Goal: Information Seeking & Learning: Find specific fact

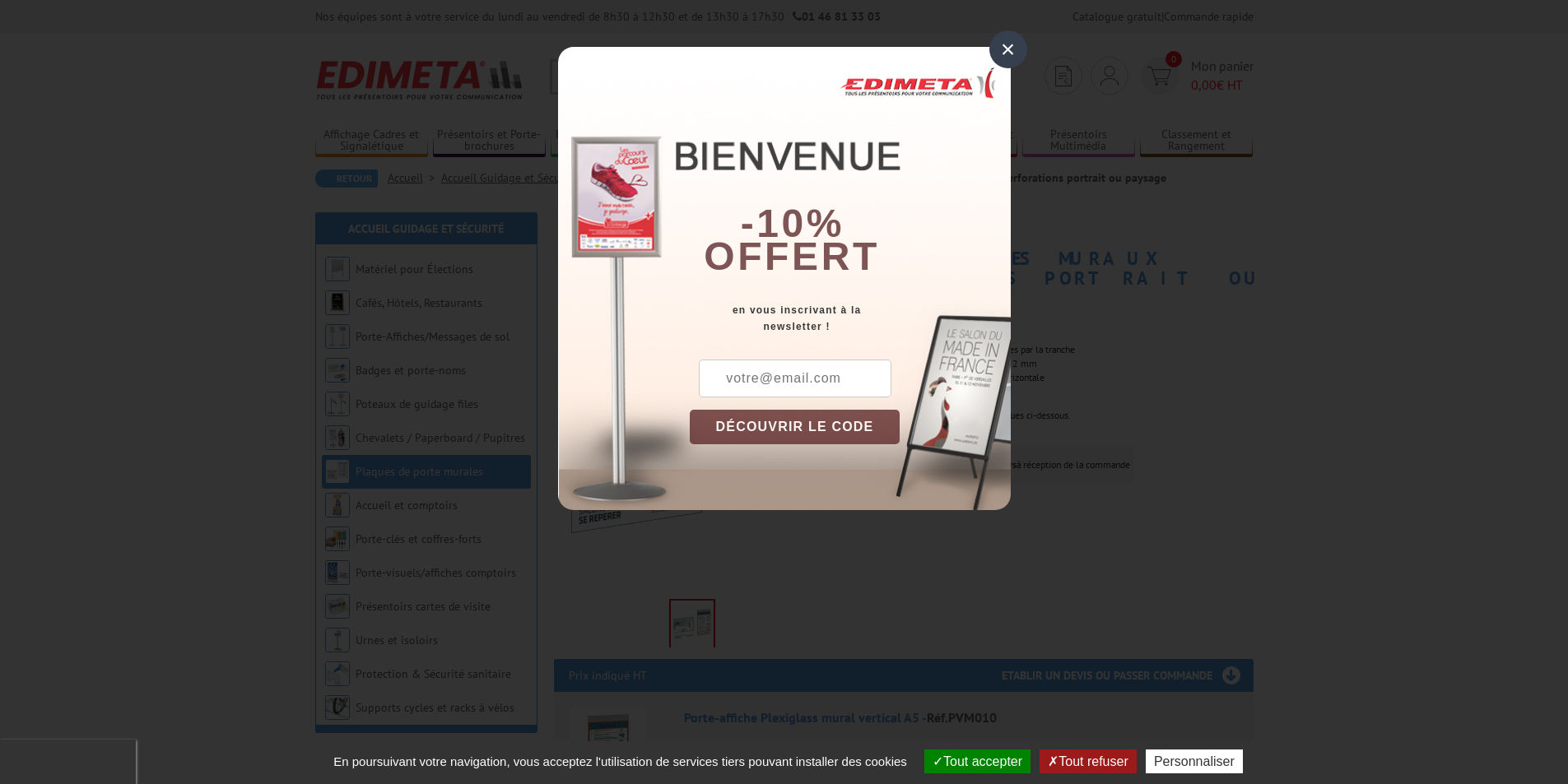
click at [1007, 50] on div "×" at bounding box center [1008, 49] width 38 height 38
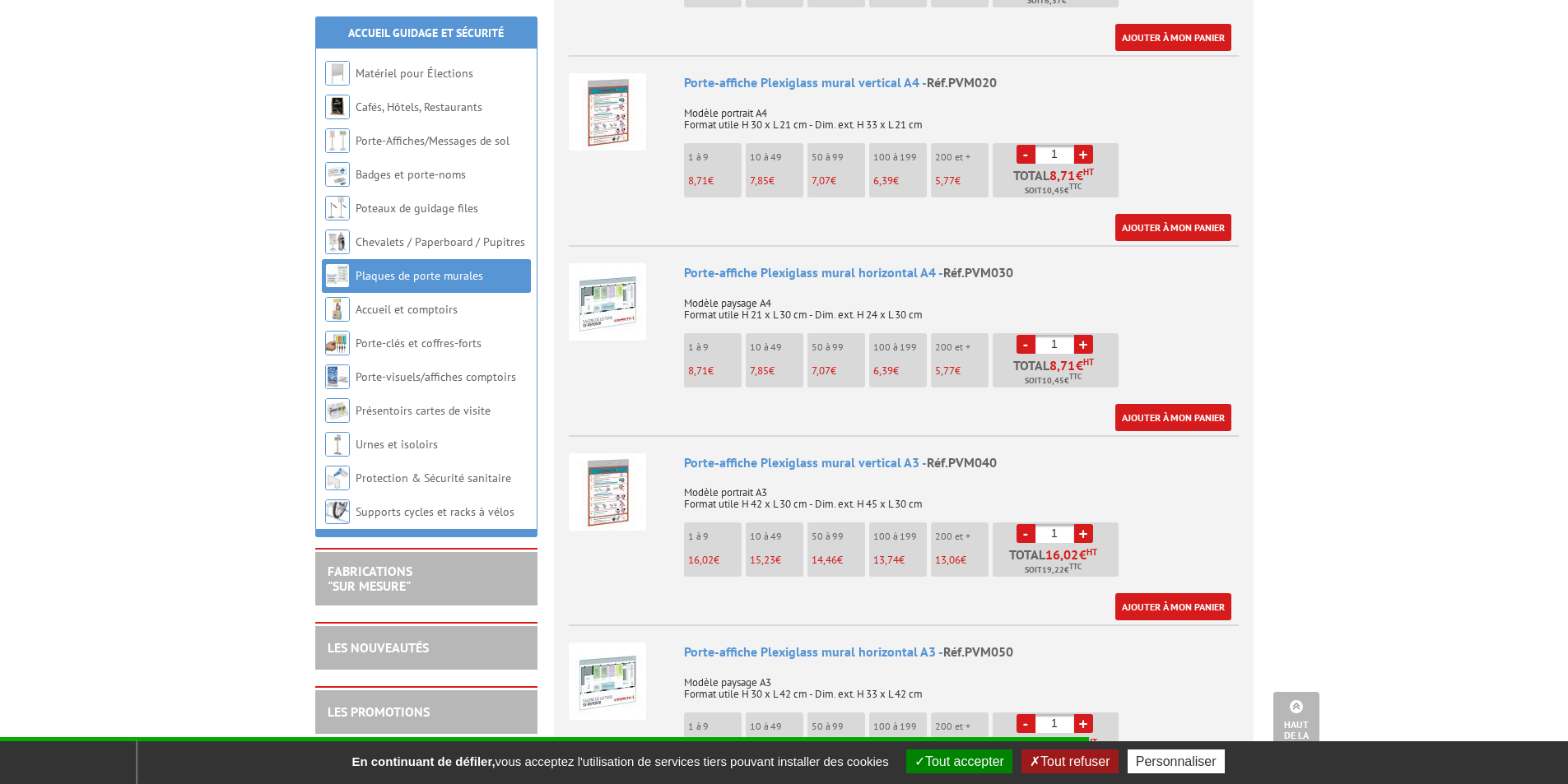
scroll to position [1235, 0]
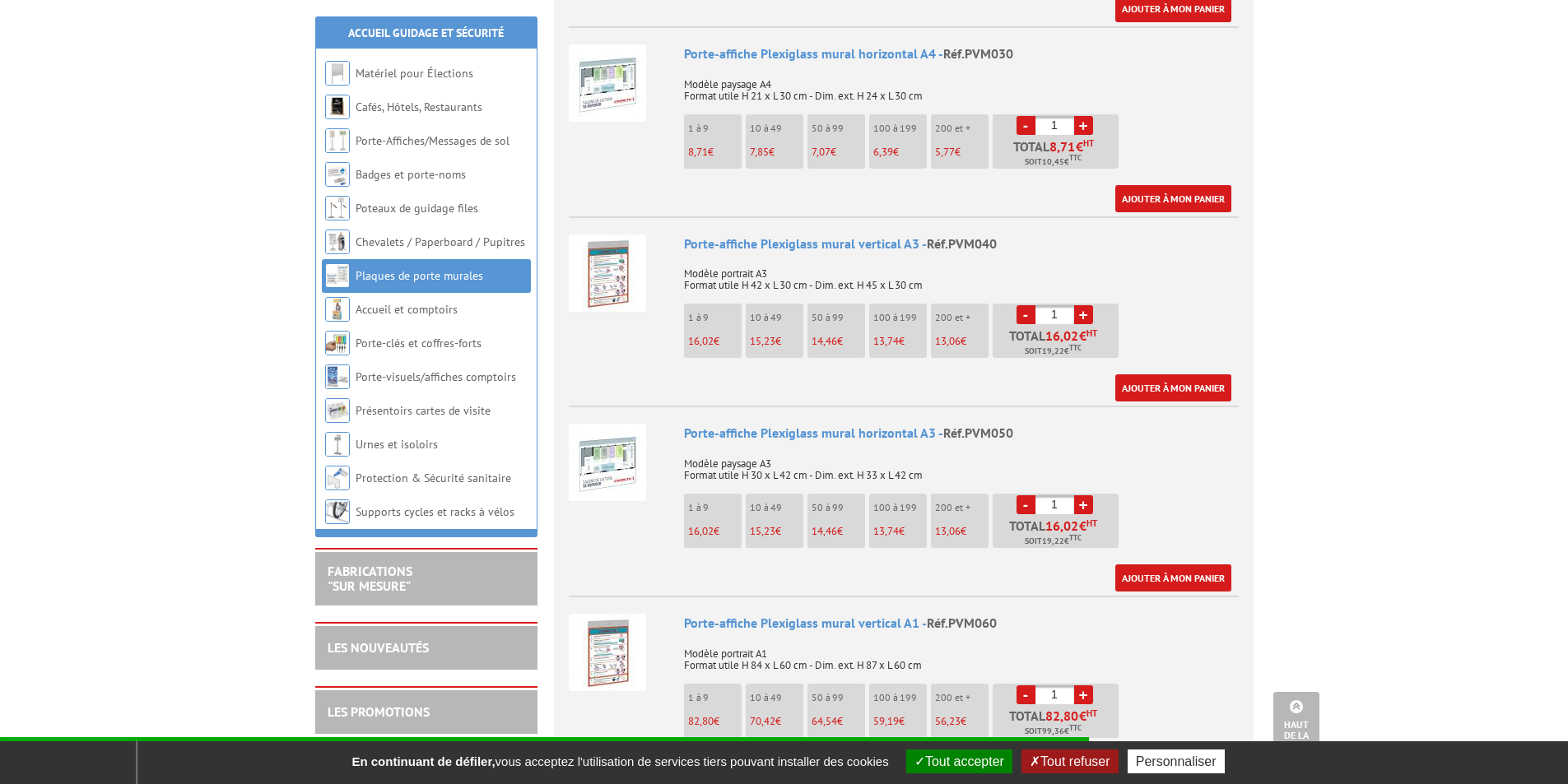
click at [620, 433] on img at bounding box center [607, 462] width 77 height 77
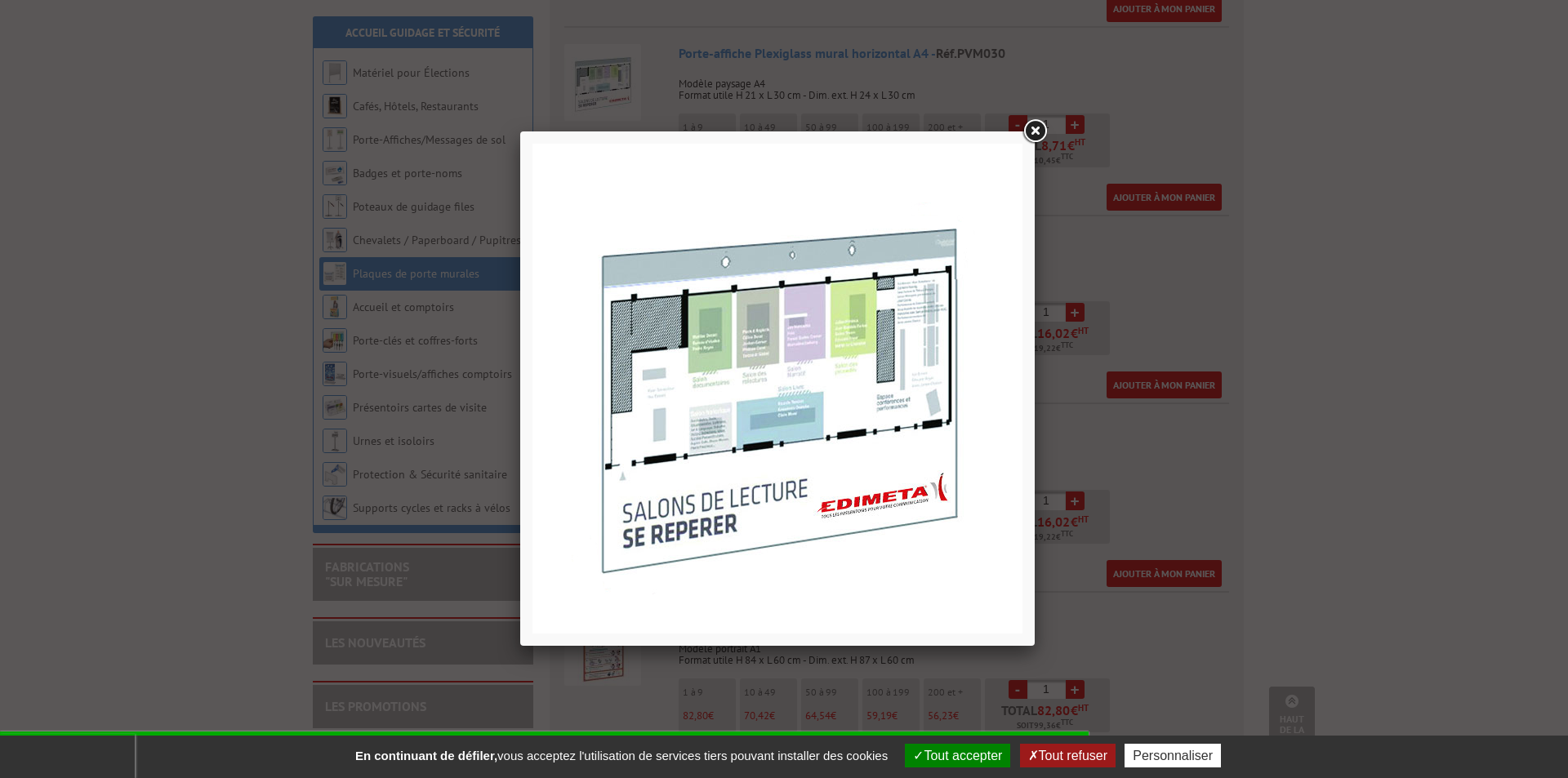
click at [1039, 129] on link at bounding box center [1034, 131] width 29 height 29
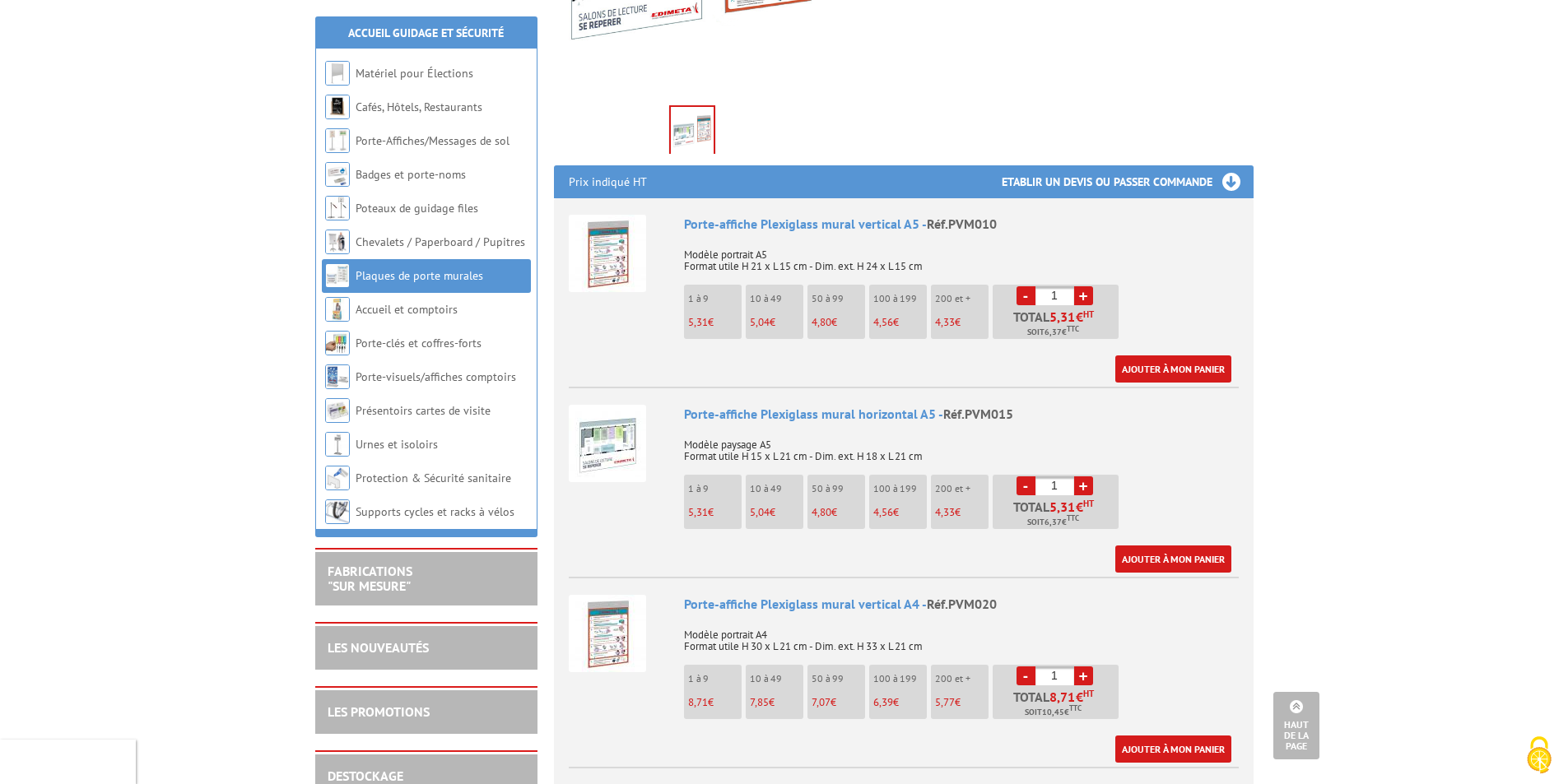
scroll to position [0, 0]
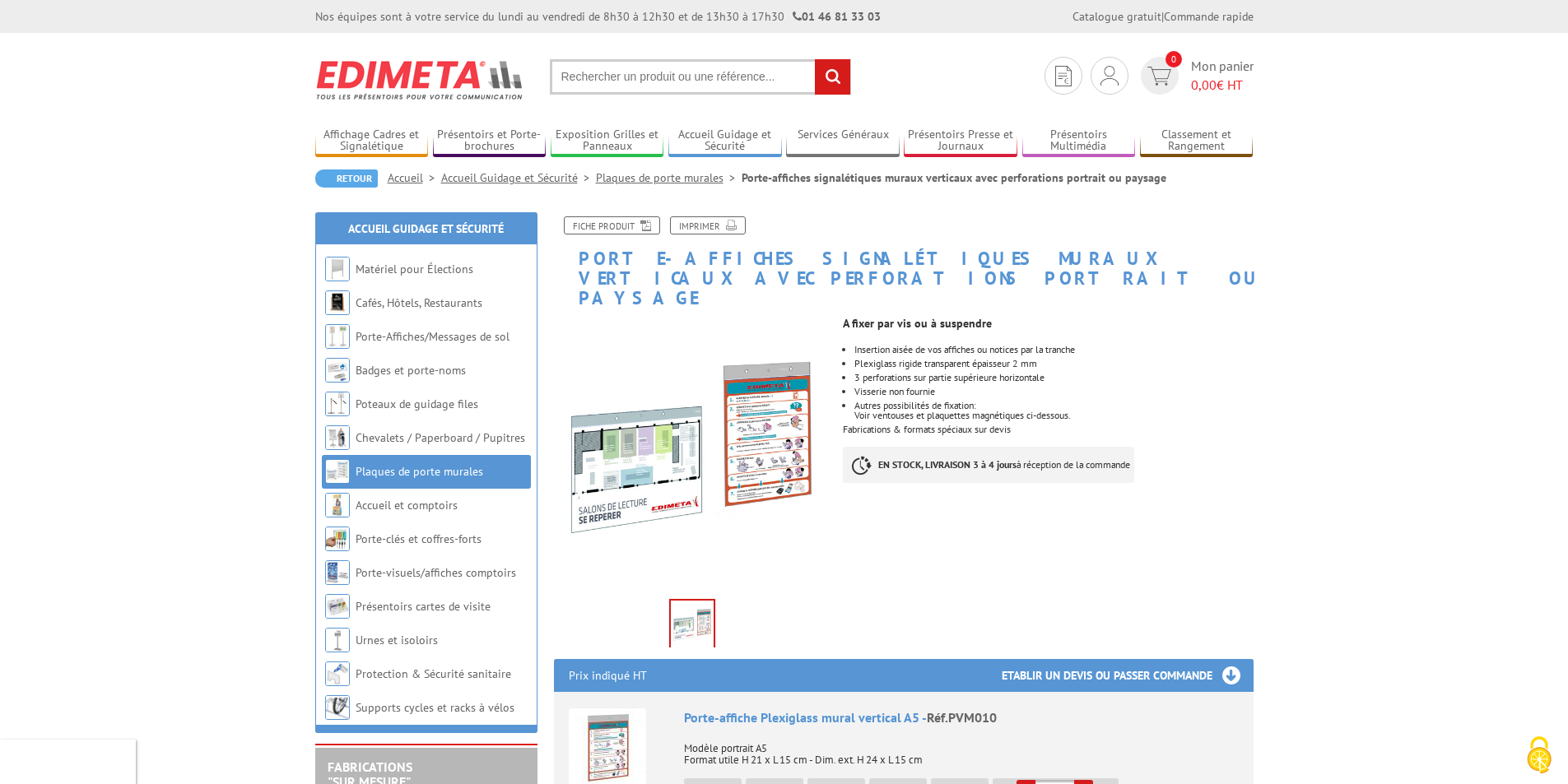
click at [623, 79] on input "text" at bounding box center [700, 77] width 301 height 36
paste input "Magnétique Profilés en Bois Blanc - 30 cm - Réf.213301"
drag, startPoint x: 769, startPoint y: 72, endPoint x: 545, endPoint y: 73, distance: 224.0
click at [545, 73] on section "Je me connecte Nouveau client ? Inscrivez-vous 0 Mon panier 0,00 € HT Magnétiqu…" at bounding box center [784, 72] width 938 height 77
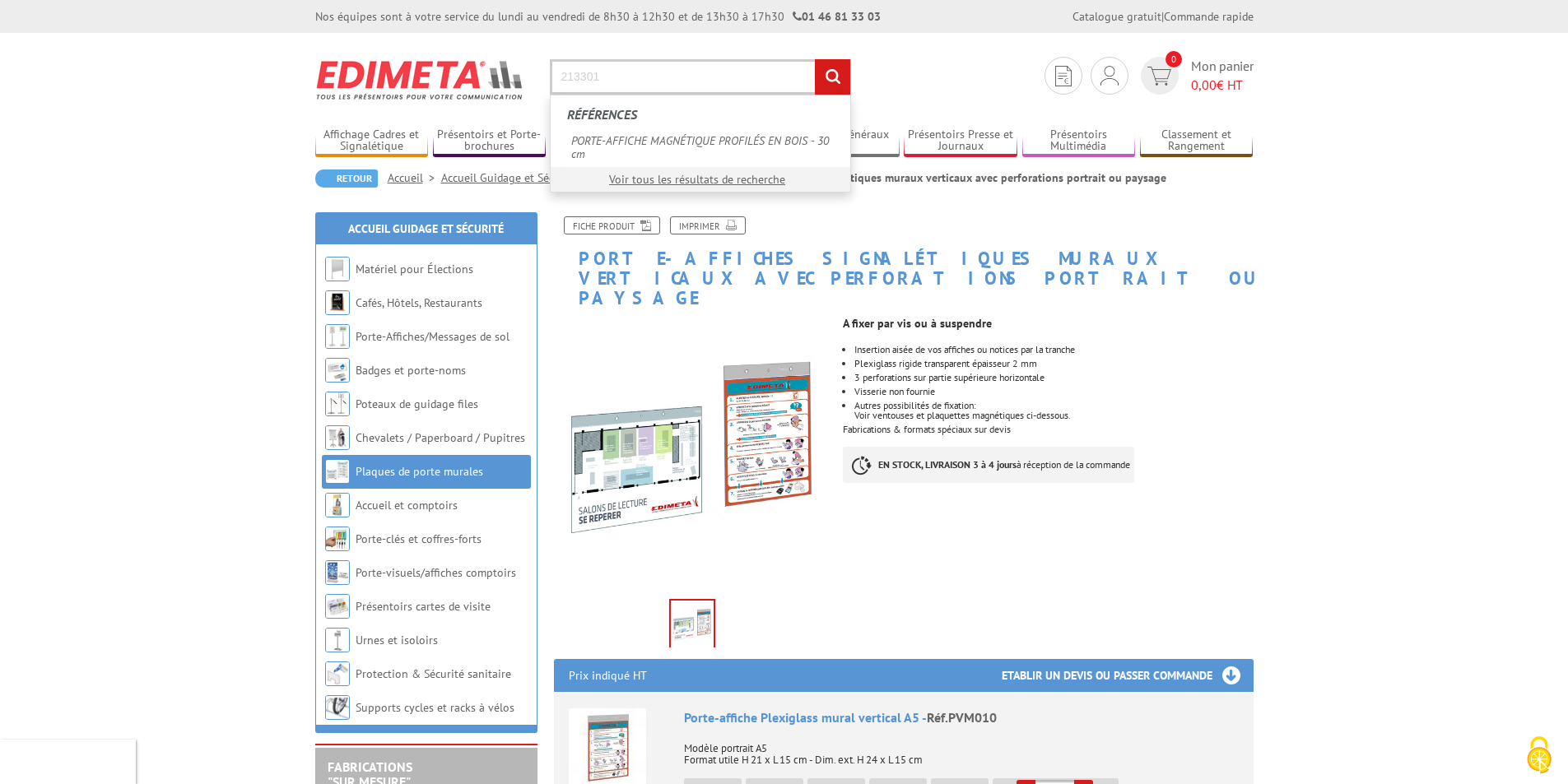
type input "213301"
click at [840, 75] on input "rechercher" at bounding box center [833, 77] width 36 height 36
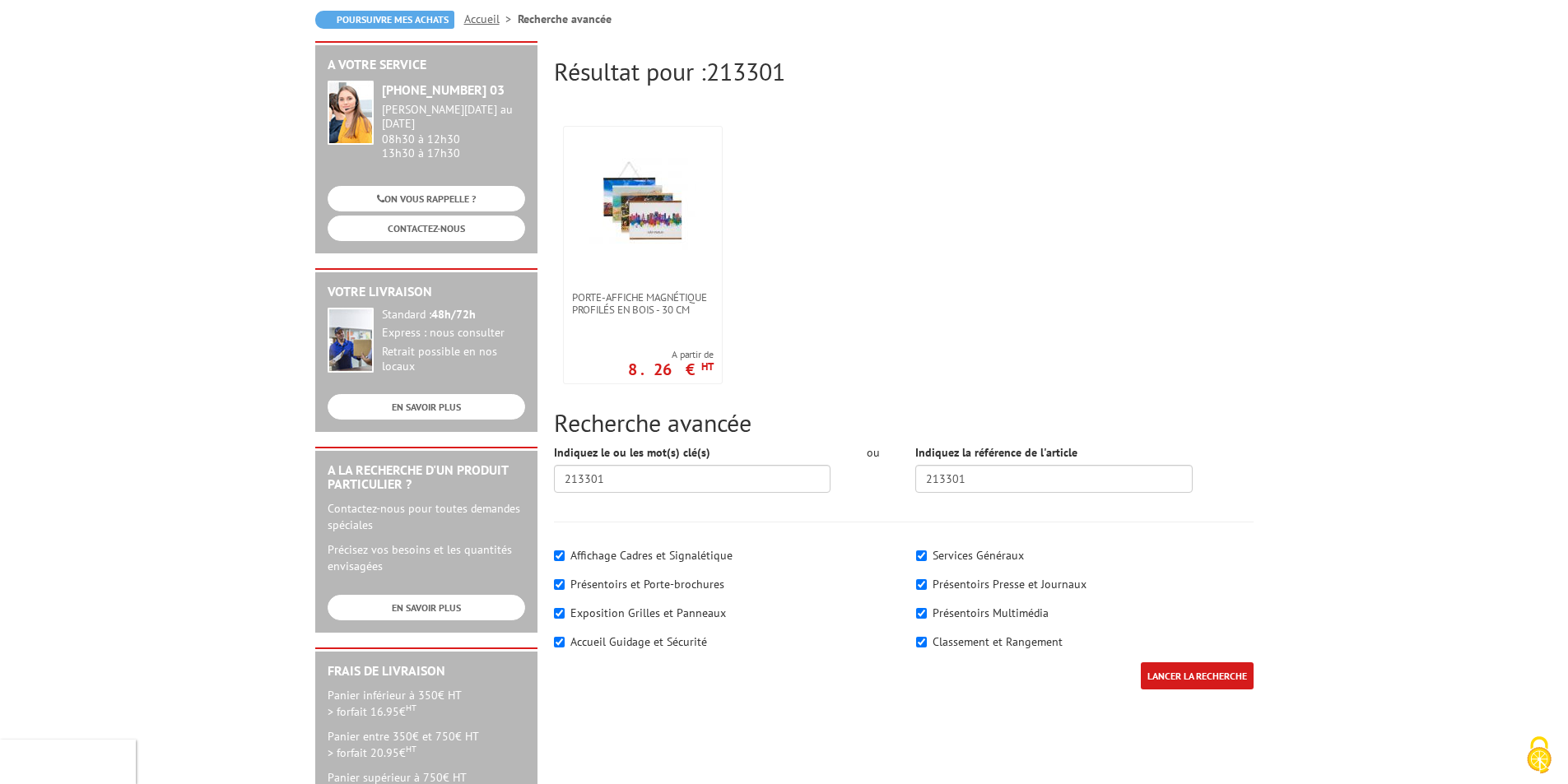
scroll to position [165, 0]
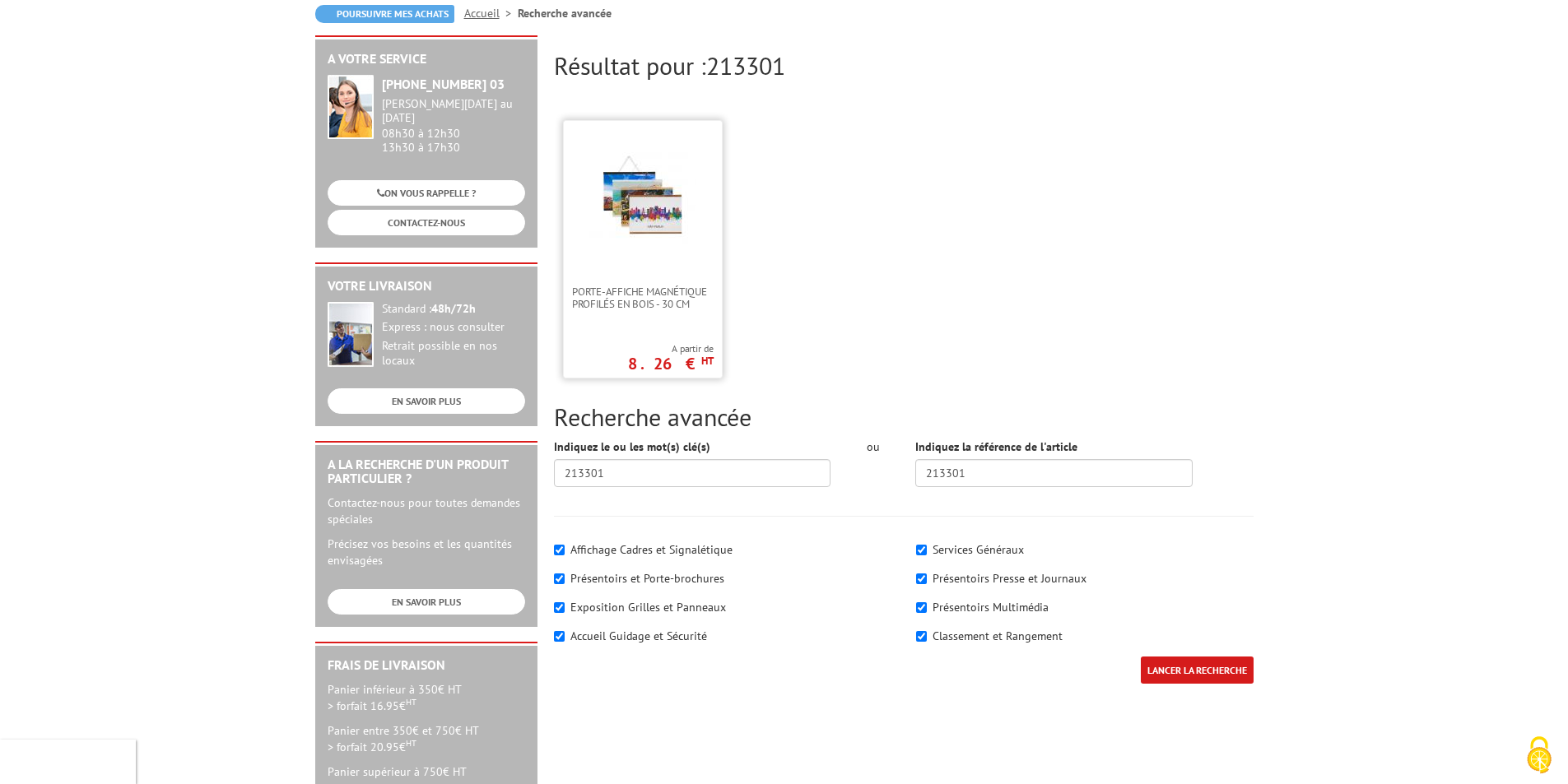
click at [659, 207] on img at bounding box center [643, 200] width 107 height 107
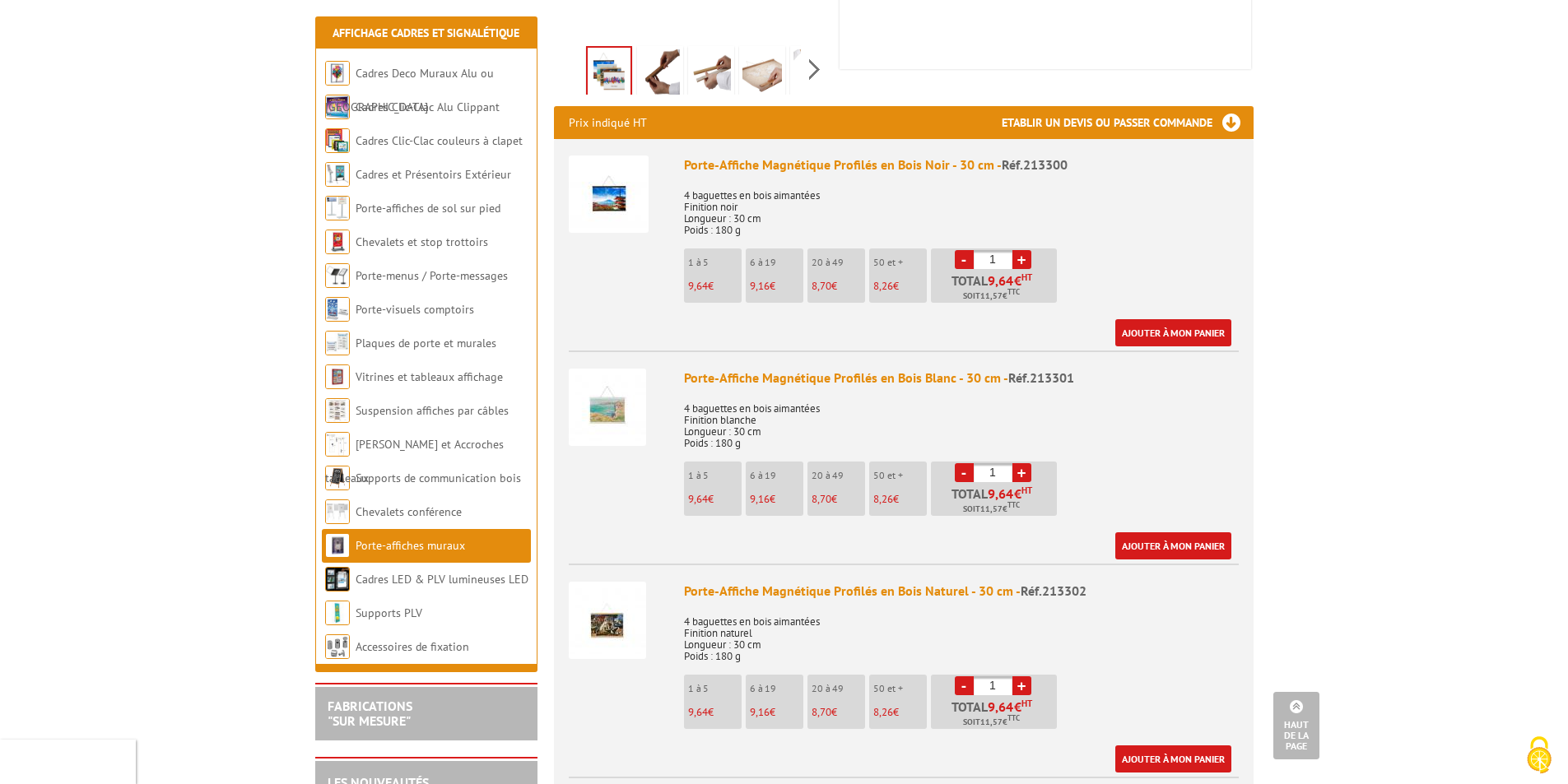
scroll to position [40, 0]
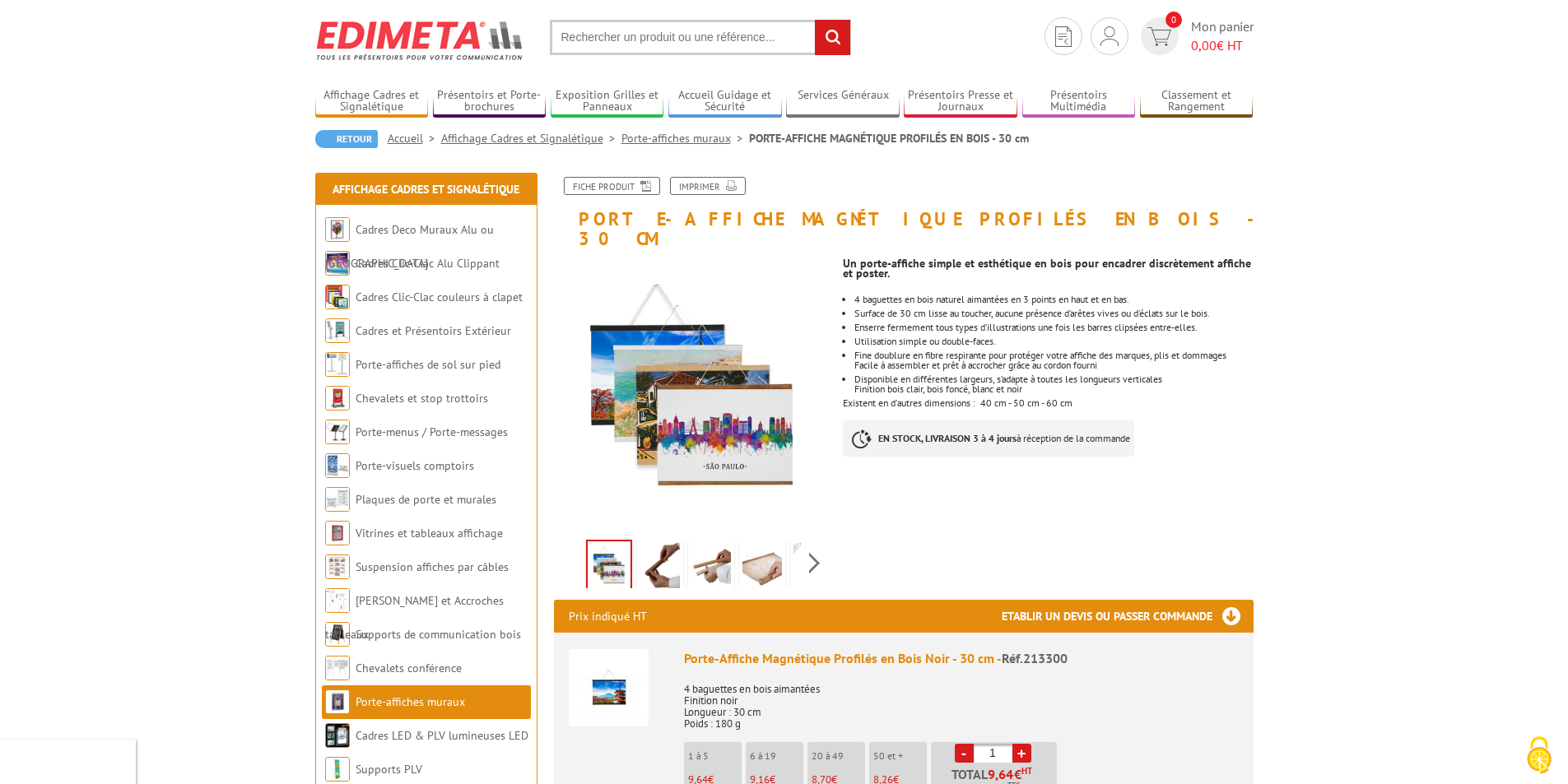
click at [663, 553] on img at bounding box center [660, 568] width 40 height 51
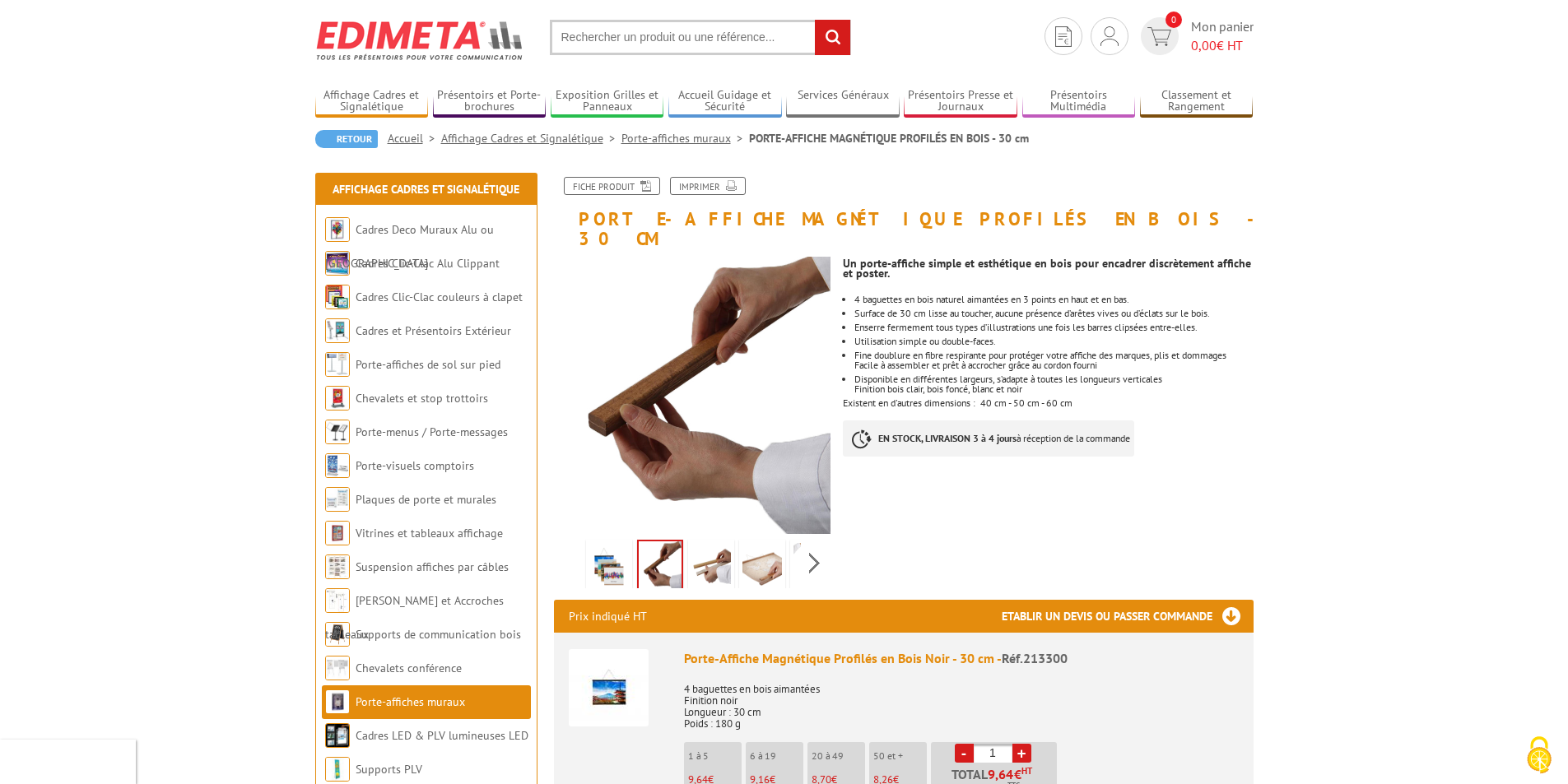
click at [712, 548] on img at bounding box center [712, 568] width 40 height 51
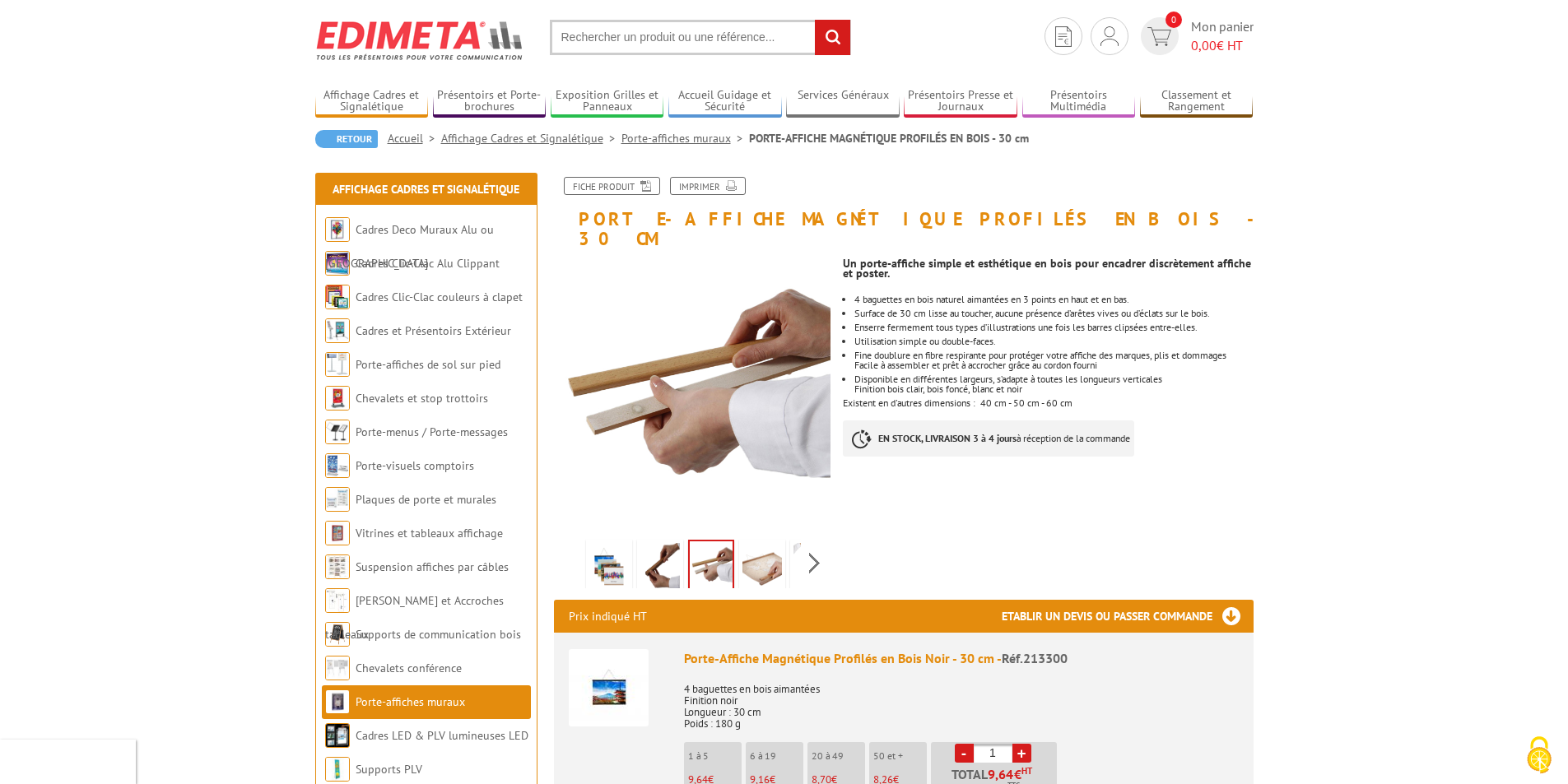
click at [762, 551] on img at bounding box center [762, 568] width 40 height 51
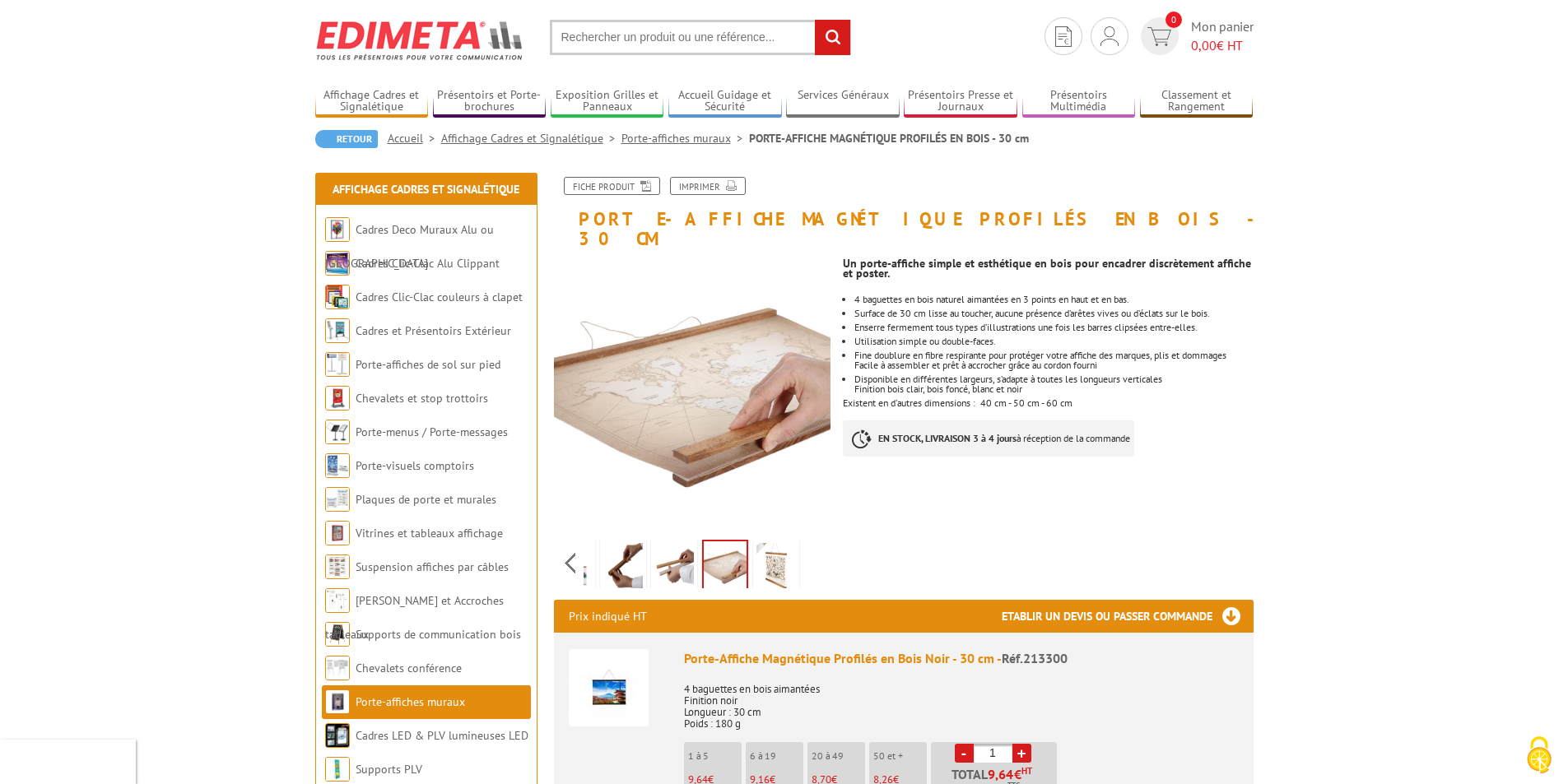
click at [817, 543] on div "Previous Next" at bounding box center [693, 563] width 278 height 57
click at [777, 543] on img at bounding box center [776, 568] width 40 height 51
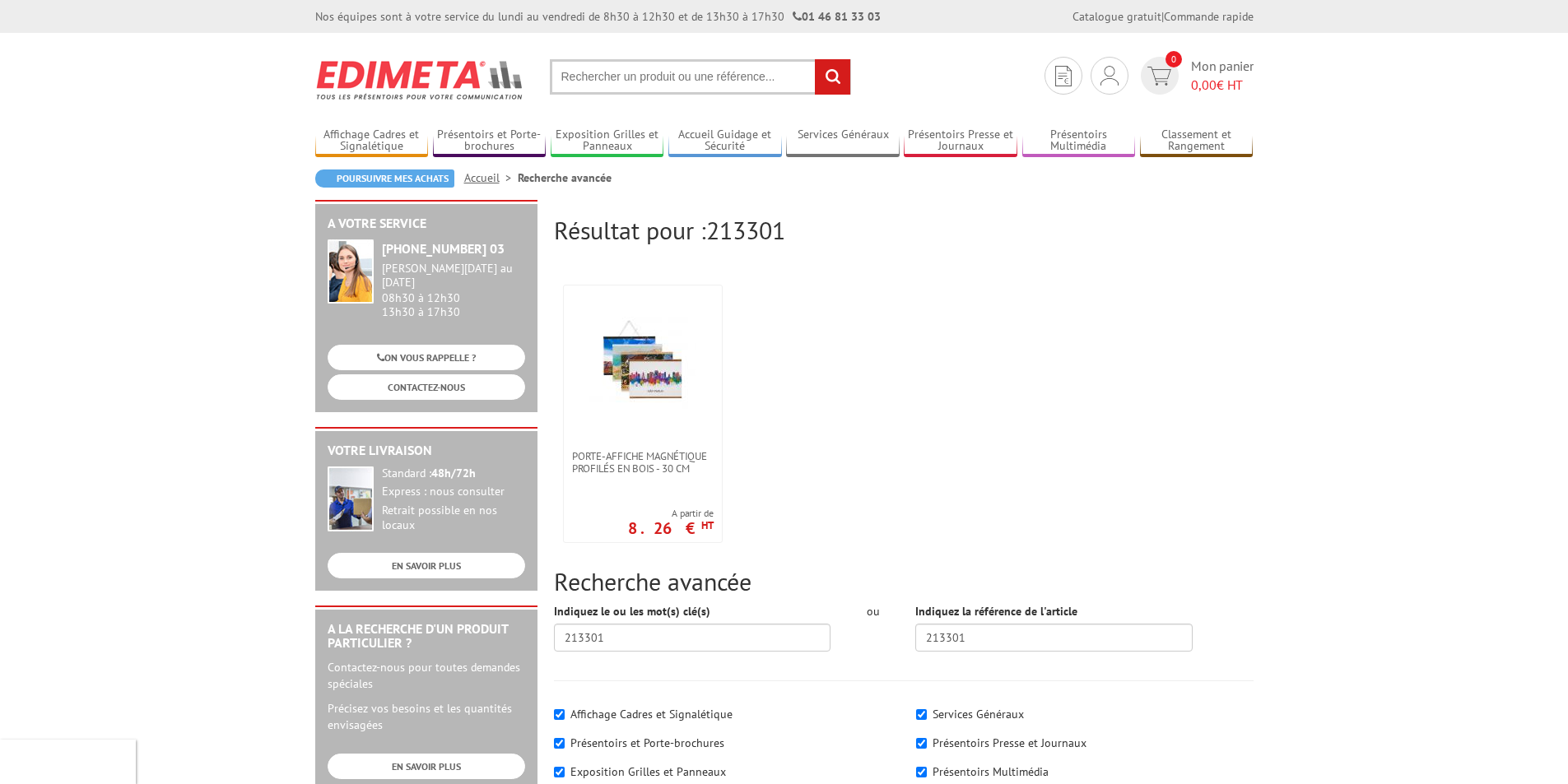
scroll to position [165, 0]
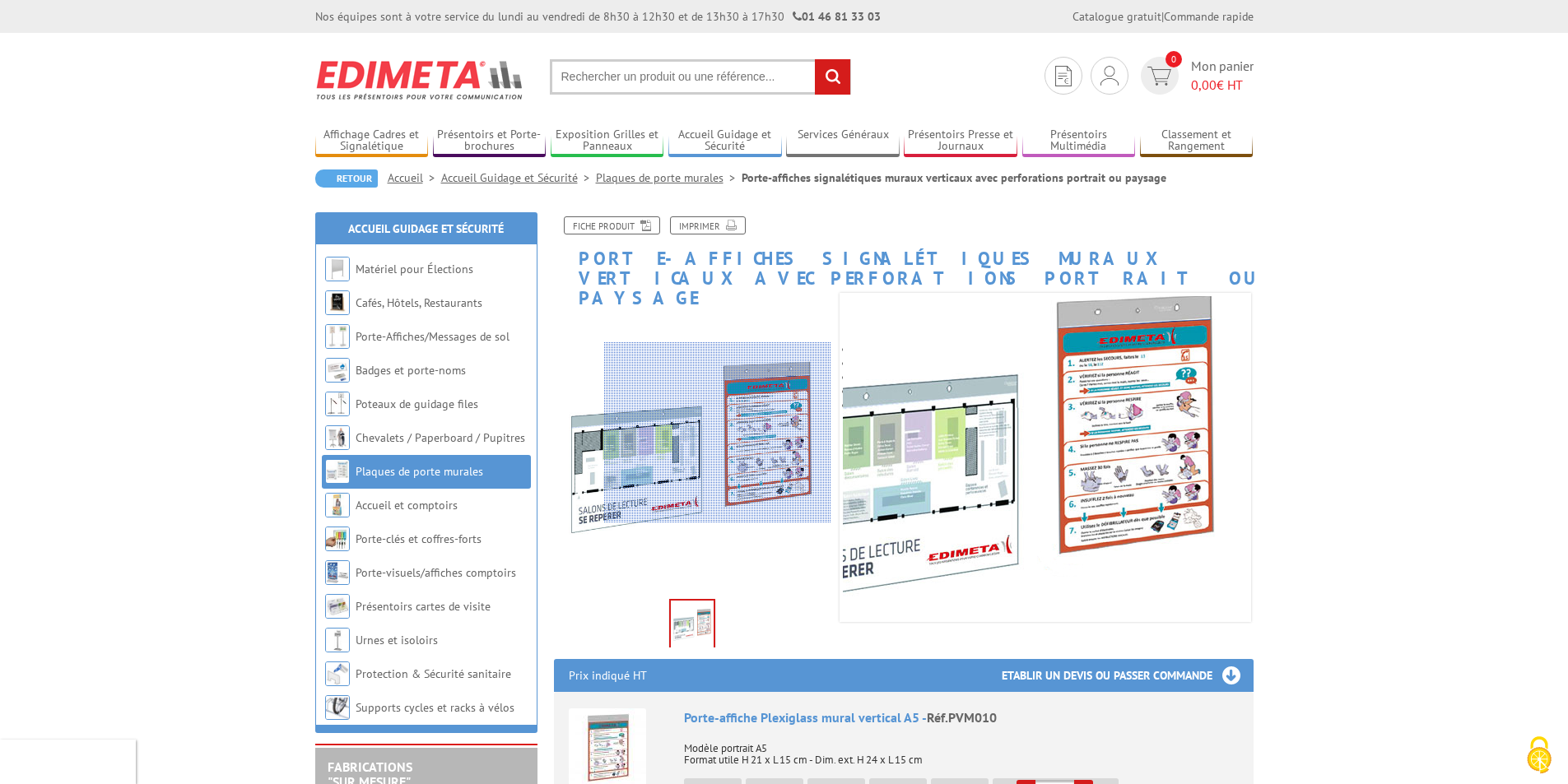
click at [769, 433] on div at bounding box center [717, 433] width 227 height 181
